Goal: Check status: Check status

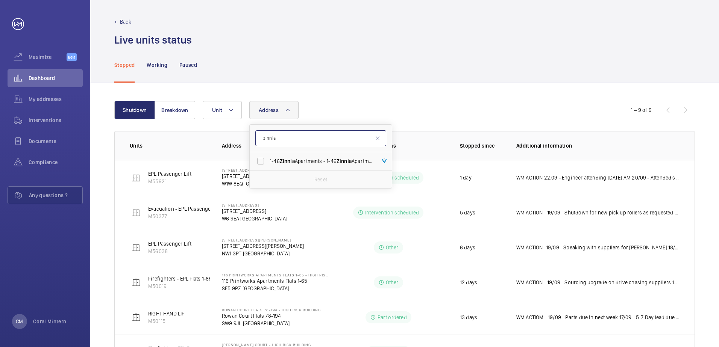
drag, startPoint x: 337, startPoint y: 134, endPoint x: 262, endPoint y: 132, distance: 74.1
click at [262, 132] on input "zinnia" at bounding box center [320, 138] width 131 height 16
type input "e2 7nt"
click at [317, 165] on span "[PERSON_NAME] Court - High Risk Building - [PERSON_NAME][GEOGRAPHIC_DATA]" at bounding box center [321, 162] width 103 height 8
click at [268, 165] on input "[PERSON_NAME] Court - High Risk Building - [PERSON_NAME][GEOGRAPHIC_DATA]" at bounding box center [260, 161] width 15 height 15
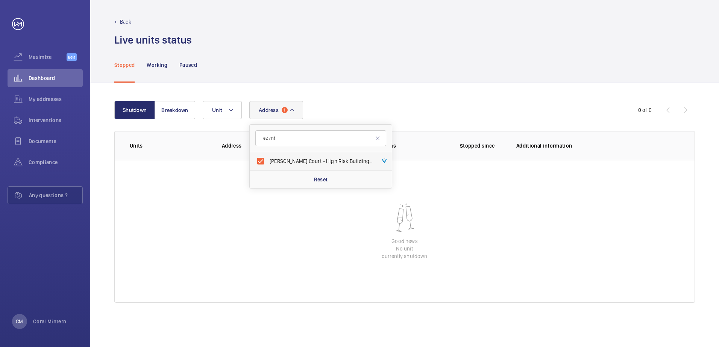
click at [339, 163] on span "[PERSON_NAME] Court - High Risk Building - [PERSON_NAME][GEOGRAPHIC_DATA]" at bounding box center [321, 162] width 103 height 8
click at [268, 163] on input "[PERSON_NAME] Court - High Risk Building - [PERSON_NAME][GEOGRAPHIC_DATA]" at bounding box center [260, 161] width 15 height 15
checkbox input "false"
